Goal: Task Accomplishment & Management: Manage account settings

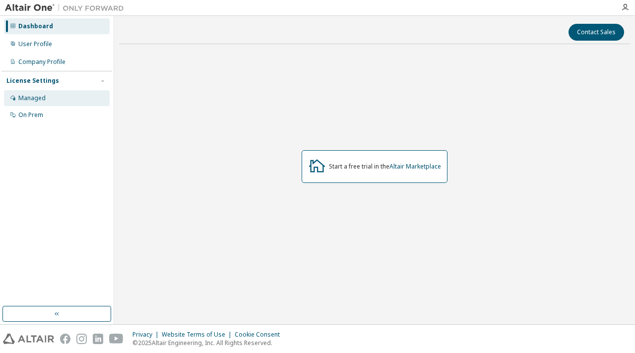
click at [46, 94] on div "Managed" at bounding box center [57, 98] width 106 height 16
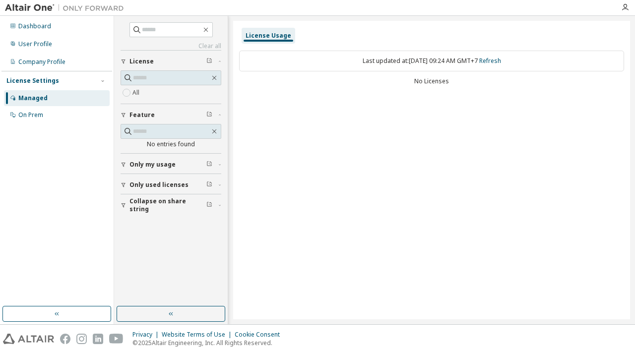
click at [435, 67] on div "Last updated at: Fri 2025-09-12 09:24 AM GMT+7 Refresh" at bounding box center [431, 61] width 385 height 21
click at [431, 92] on div "Last updated at: Fri 2025-09-12 09:24 AM GMT+7 Refresh No Licenses" at bounding box center [431, 69] width 385 height 49
click at [179, 140] on div "No entries found" at bounding box center [170, 144] width 101 height 8
click at [69, 106] on div "Managed" at bounding box center [57, 98] width 106 height 16
click at [501, 59] on link "Refresh" at bounding box center [490, 61] width 22 height 8
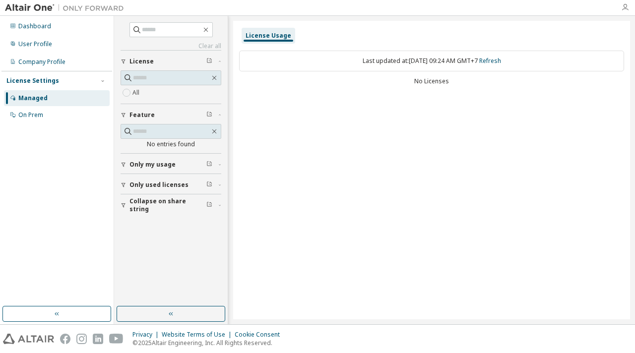
click at [623, 6] on icon "button" at bounding box center [625, 7] width 8 height 8
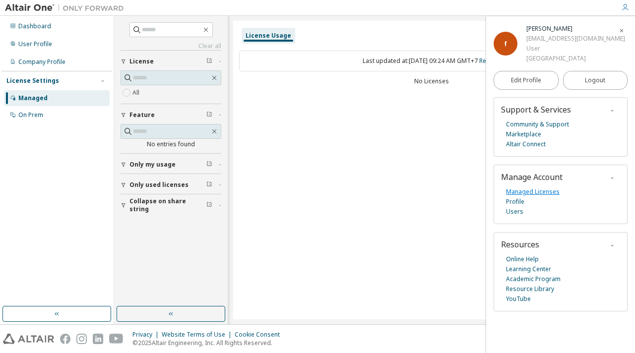
click at [549, 197] on link "Managed Licenses" at bounding box center [533, 192] width 54 height 10
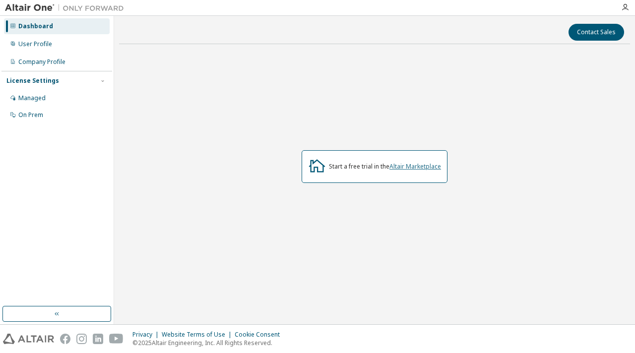
click at [433, 168] on link "Altair Marketplace" at bounding box center [415, 166] width 52 height 8
click at [46, 101] on div "Managed" at bounding box center [57, 98] width 106 height 16
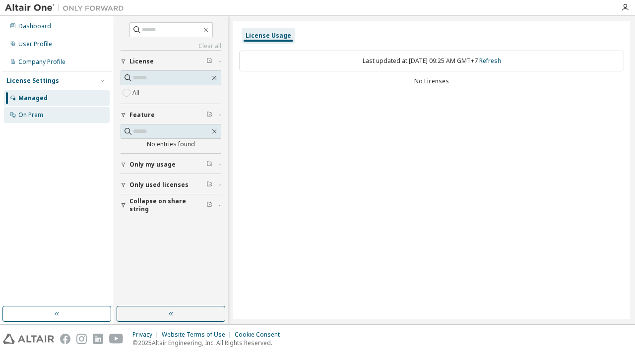
click at [39, 118] on div "On Prem" at bounding box center [30, 115] width 25 height 8
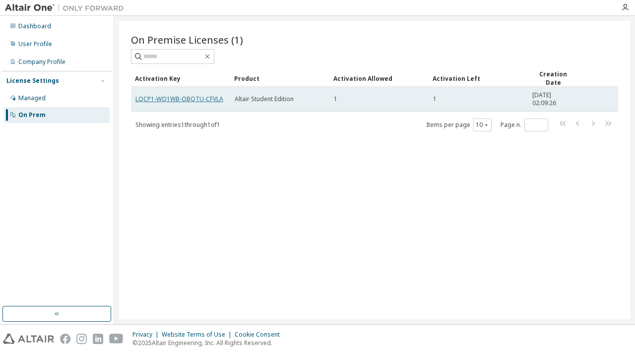
click at [214, 97] on link "LQCP1-WQ1WB-OBQTU-CFVLA" at bounding box center [179, 99] width 88 height 8
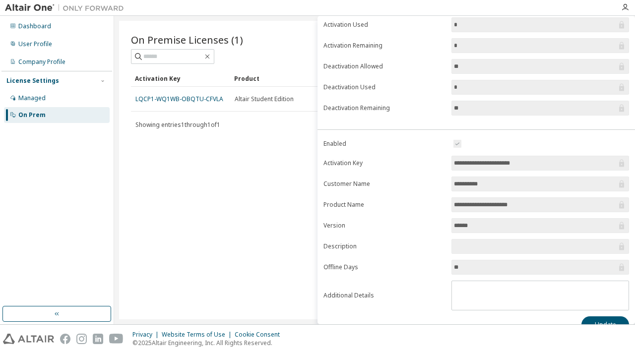
scroll to position [99, 0]
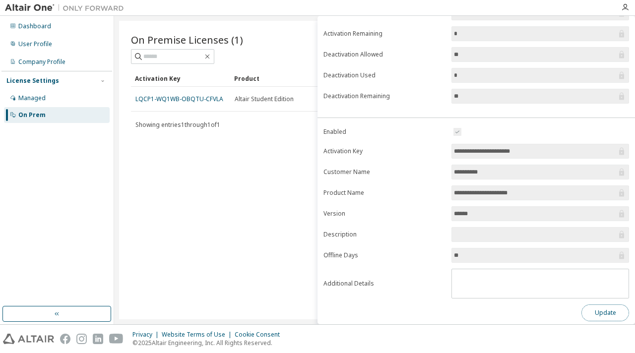
click at [593, 304] on button "Update" at bounding box center [605, 312] width 48 height 17
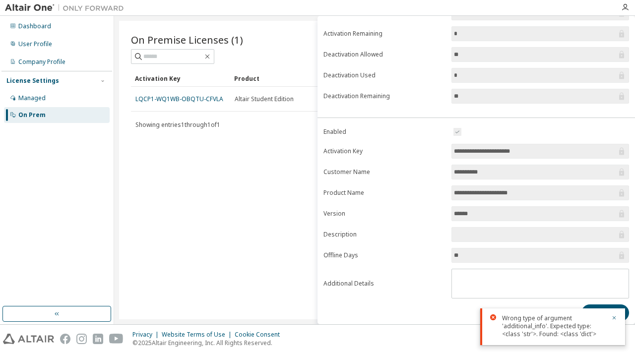
click at [226, 174] on div "On Premise Licenses (1) Clear Load Save Save As Field Operator Value Select fil…" at bounding box center [374, 170] width 511 height 298
click at [301, 225] on div "On Premise Licenses (1) Clear Load Save Save As Field Operator Value Select fil…" at bounding box center [374, 170] width 511 height 298
click at [612, 318] on icon "button" at bounding box center [614, 318] width 6 height 6
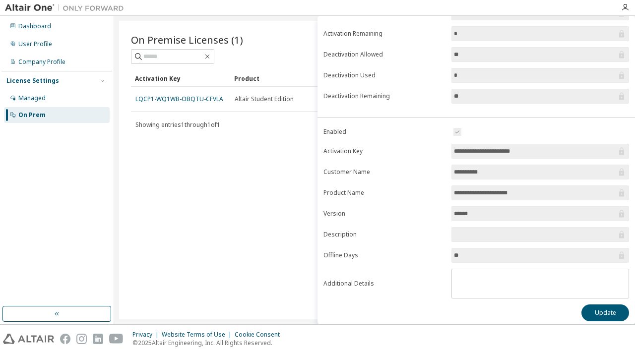
click at [235, 182] on div "On Premise Licenses (1) Clear Load Save Save As Field Operator Value Select fil…" at bounding box center [374, 170] width 511 height 298
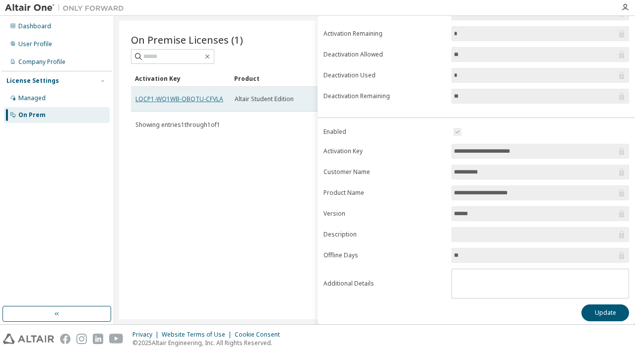
click at [180, 96] on link "LQCP1-WQ1WB-OBQTU-CFVLA" at bounding box center [179, 99] width 88 height 8
copy td "LQCP1-WQ1WB-OBQTU-CFVLA"
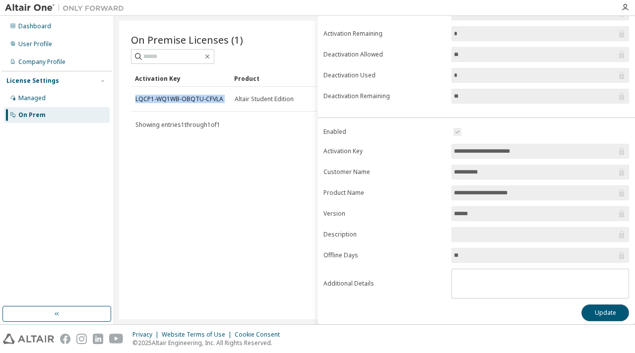
click at [581, 313] on button "Update" at bounding box center [605, 312] width 48 height 17
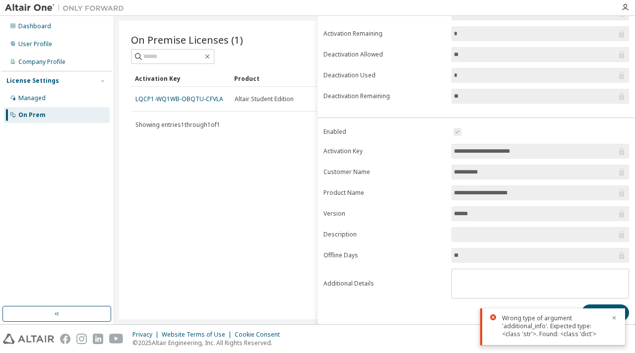
click at [468, 155] on span "**********" at bounding box center [539, 151] width 177 height 15
click at [469, 155] on span "**********" at bounding box center [539, 151] width 177 height 15
click at [518, 149] on input "**********" at bounding box center [535, 151] width 163 height 10
click at [210, 56] on icon "button" at bounding box center [207, 57] width 4 height 4
drag, startPoint x: 551, startPoint y: 146, endPoint x: 448, endPoint y: 144, distance: 103.6
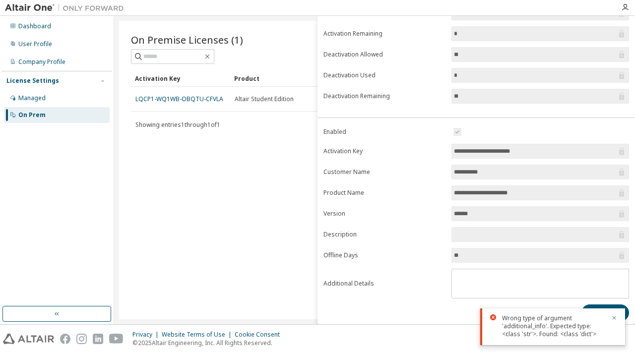
click at [448, 144] on form "**********" at bounding box center [475, 212] width 305 height 173
